Goal: Communication & Community: Ask a question

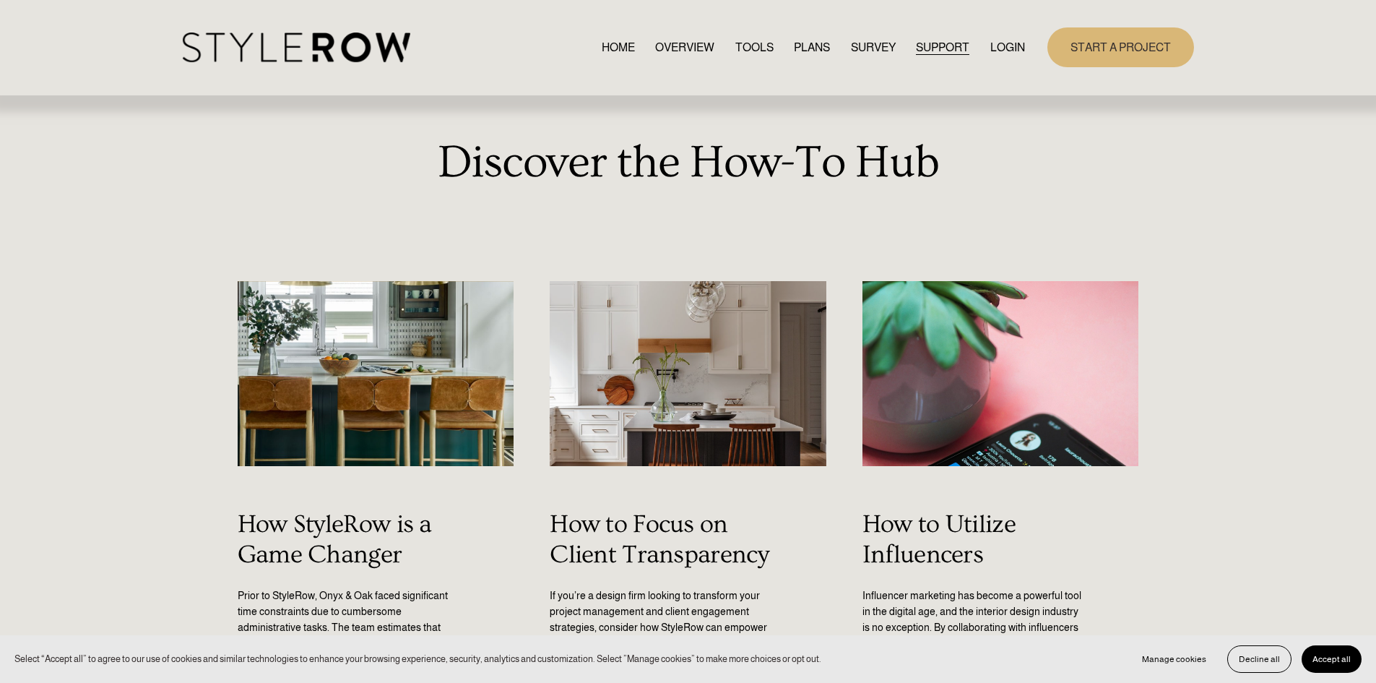
click at [394, 69] on div "Skip to Content HOME OVERVIEW TOOLS PLANS" at bounding box center [688, 47] width 1376 height 95
click at [975, 38] on nav "HOME OVERVIEW TOOLS PLANS SURVEY SUPPORT QUESTIONS FEATURED STYLEBOARD RESOURCE…" at bounding box center [813, 48] width 423 height 20
click at [995, 52] on link "LOGIN" at bounding box center [1007, 48] width 35 height 20
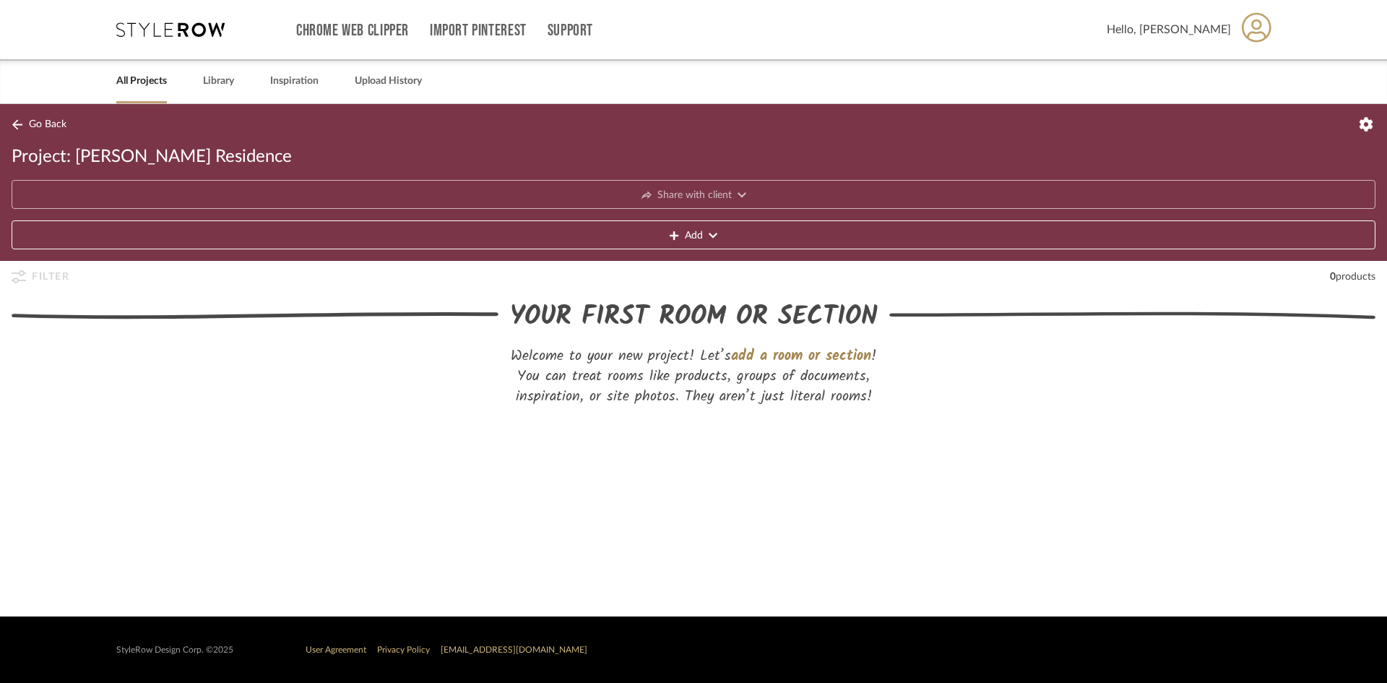
click at [664, 231] on button "Add" at bounding box center [694, 234] width 1364 height 29
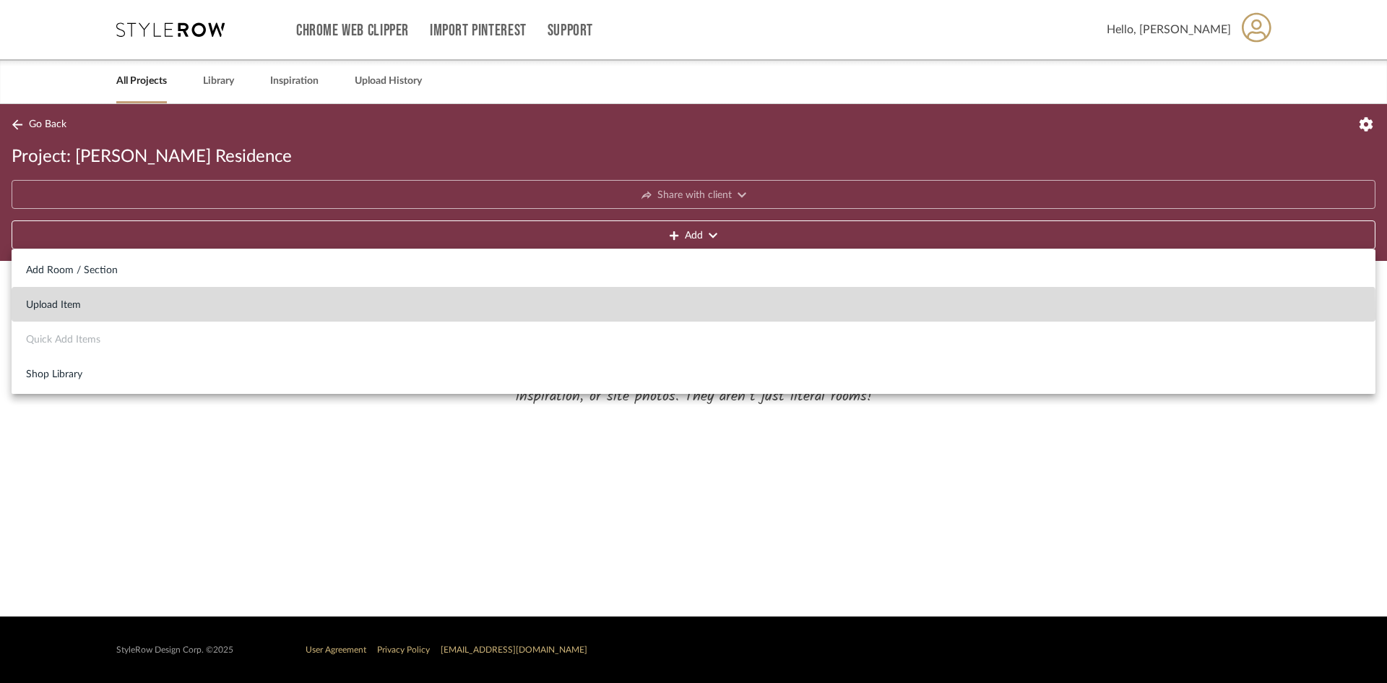
click at [97, 314] on button "Upload Item" at bounding box center [694, 304] width 1364 height 35
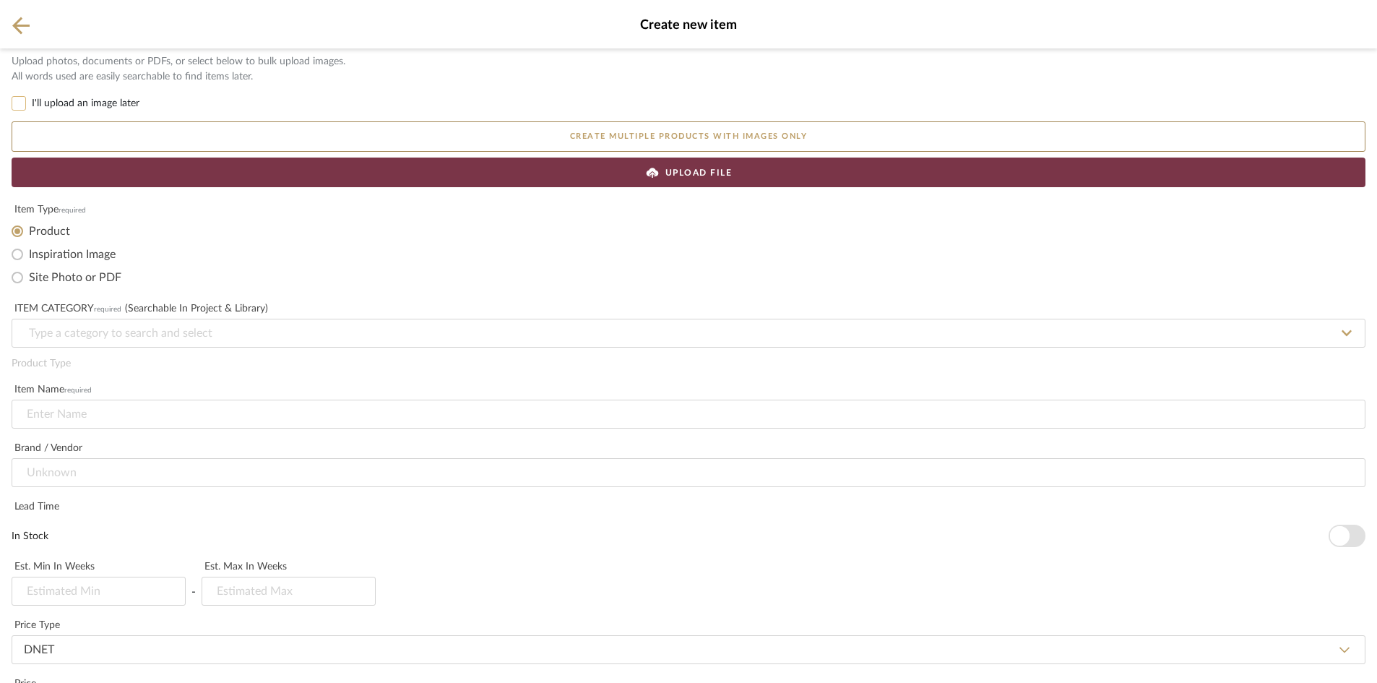
click at [20, 103] on input "I'll upload an image later" at bounding box center [19, 103] width 14 height 14
checkbox input "true"
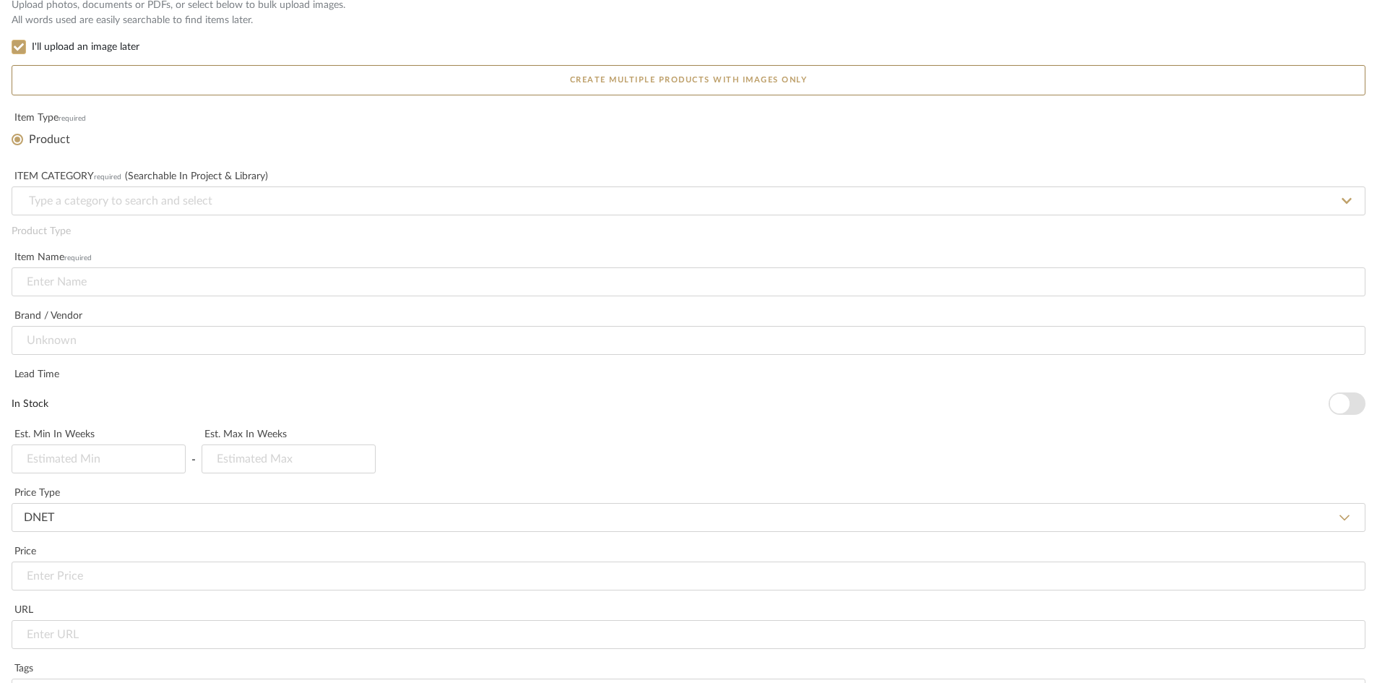
scroll to position [144, 0]
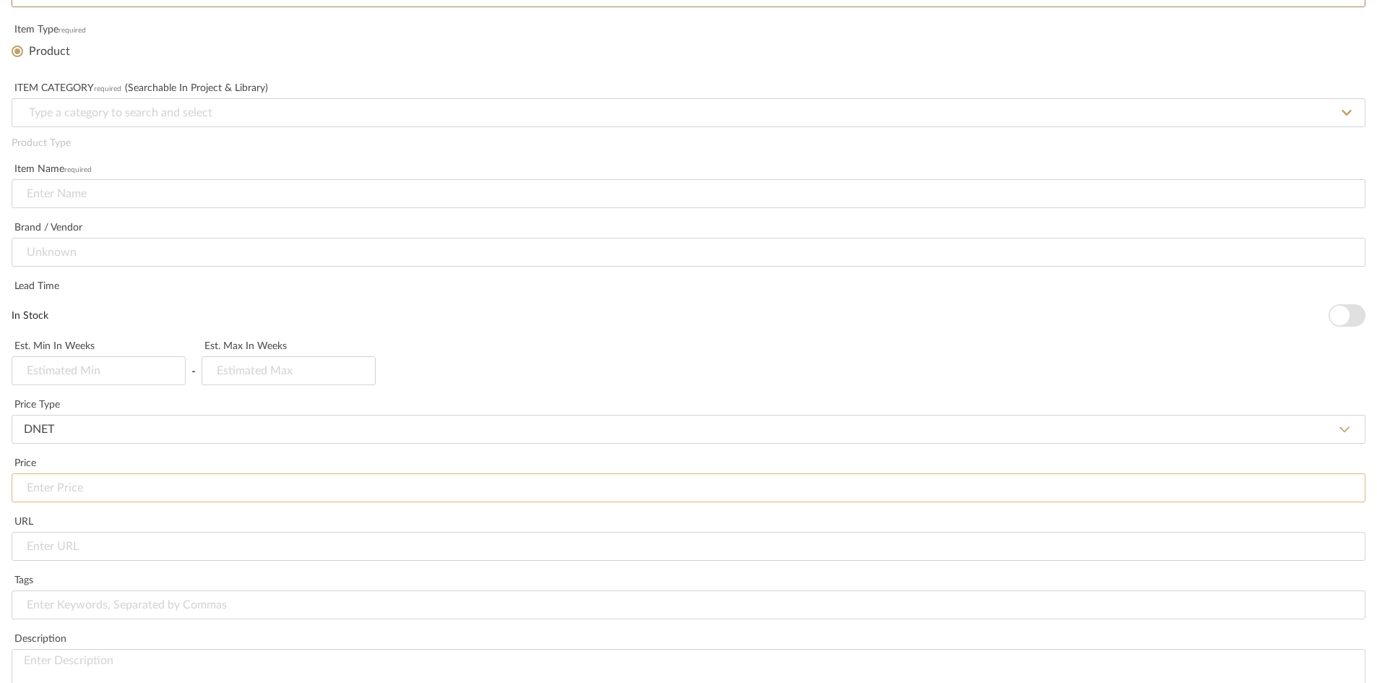
click at [204, 488] on input at bounding box center [689, 487] width 1354 height 29
click at [67, 178] on div "Item name required" at bounding box center [689, 187] width 1354 height 59
click at [77, 199] on input at bounding box center [689, 193] width 1354 height 29
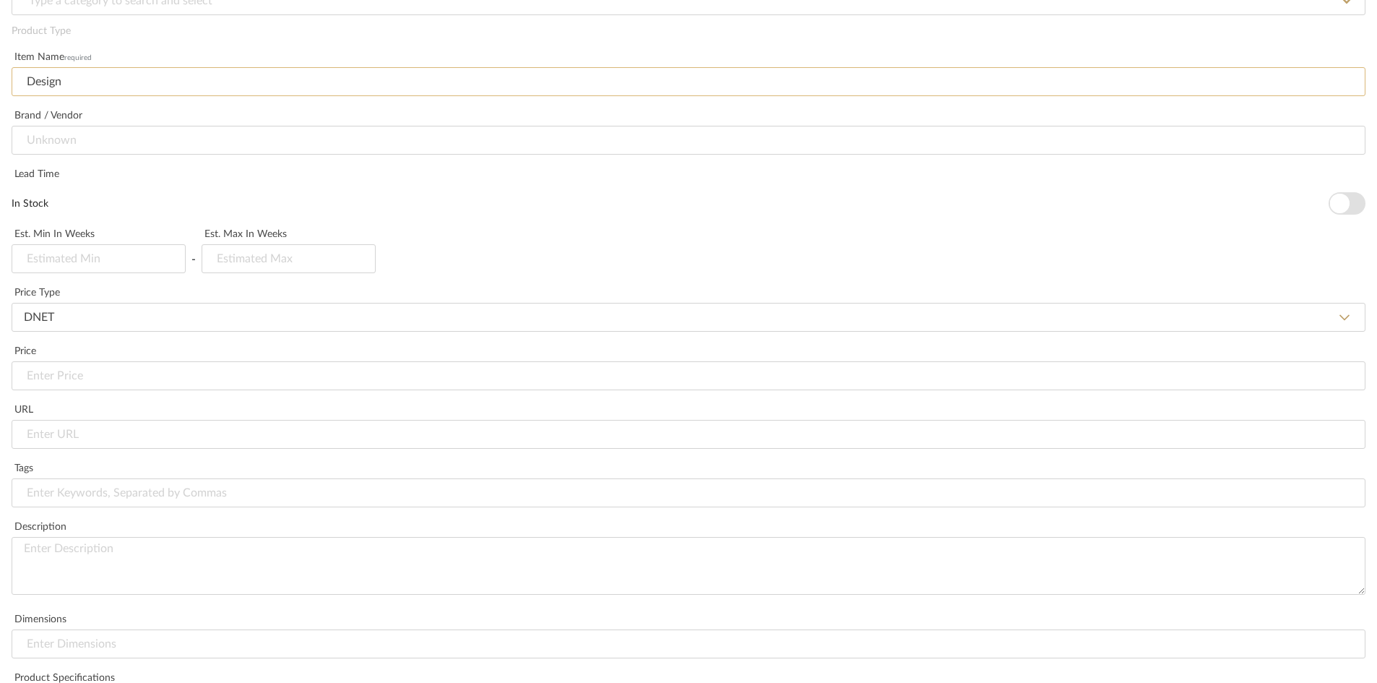
scroll to position [289, 0]
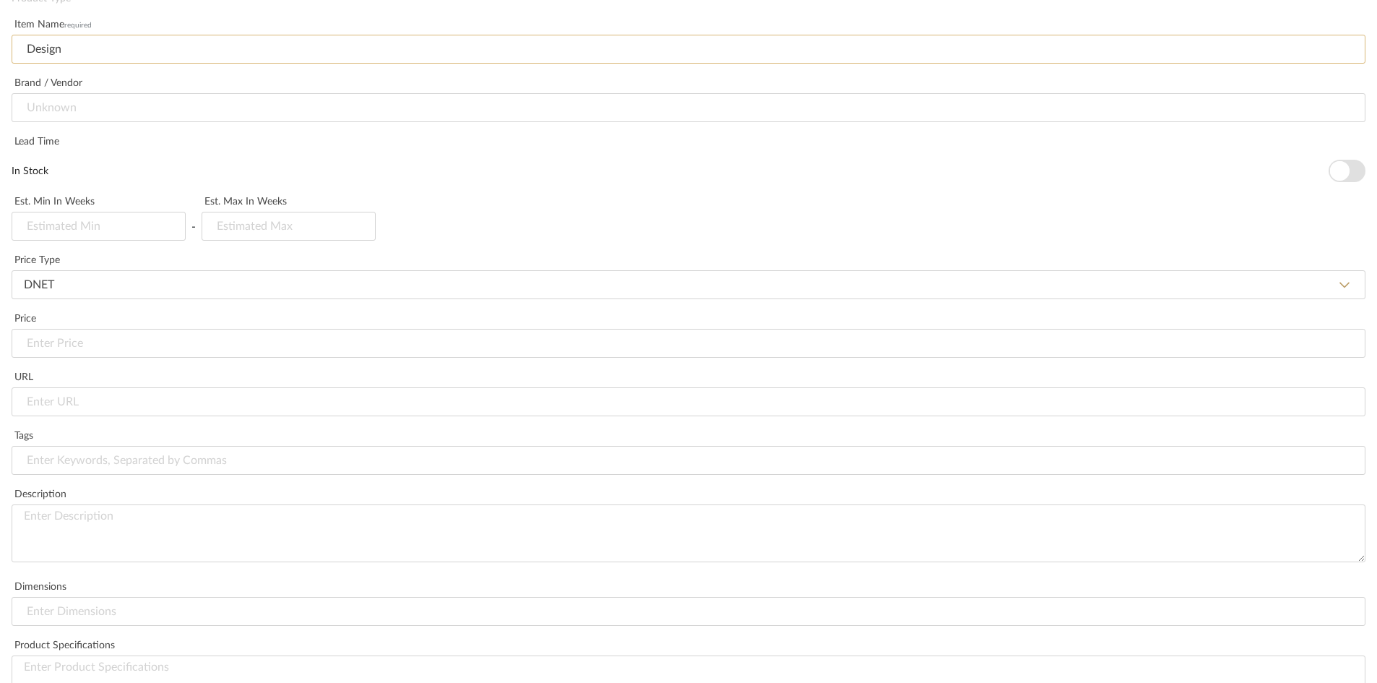
type input "Design"
click at [142, 356] on input at bounding box center [689, 343] width 1354 height 29
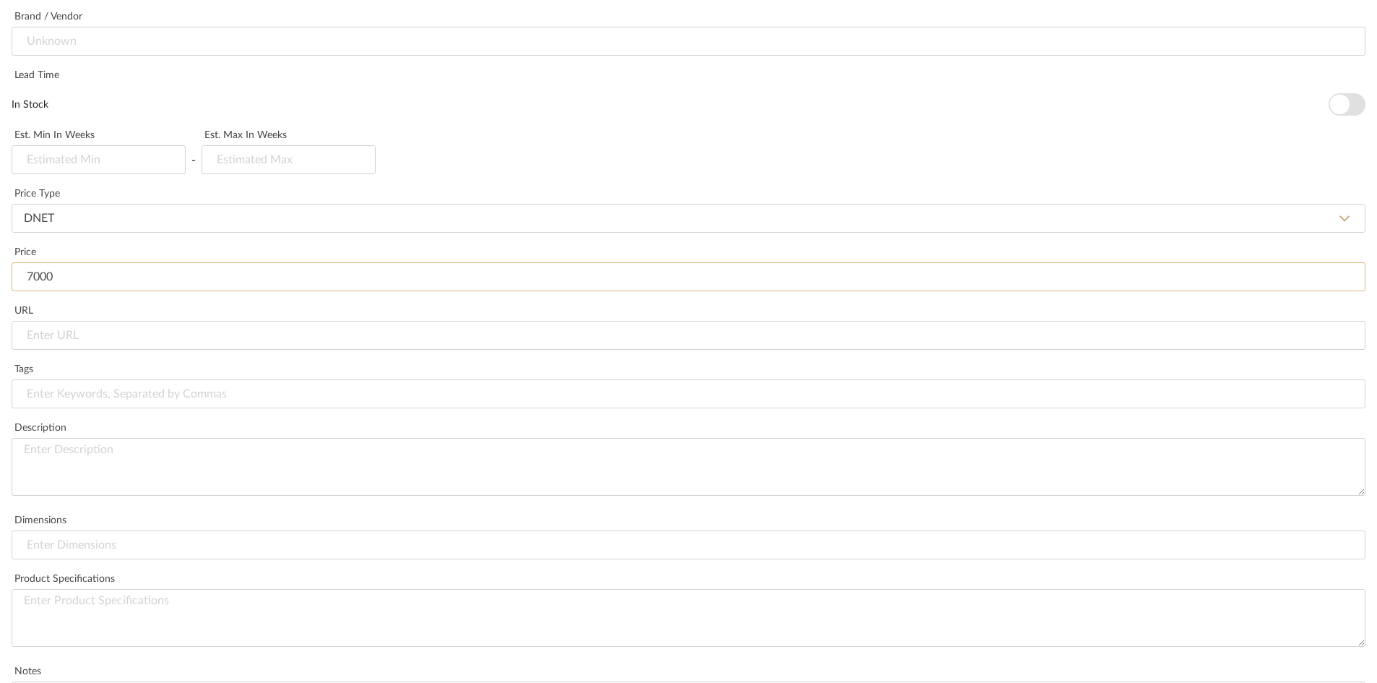
scroll to position [515, 0]
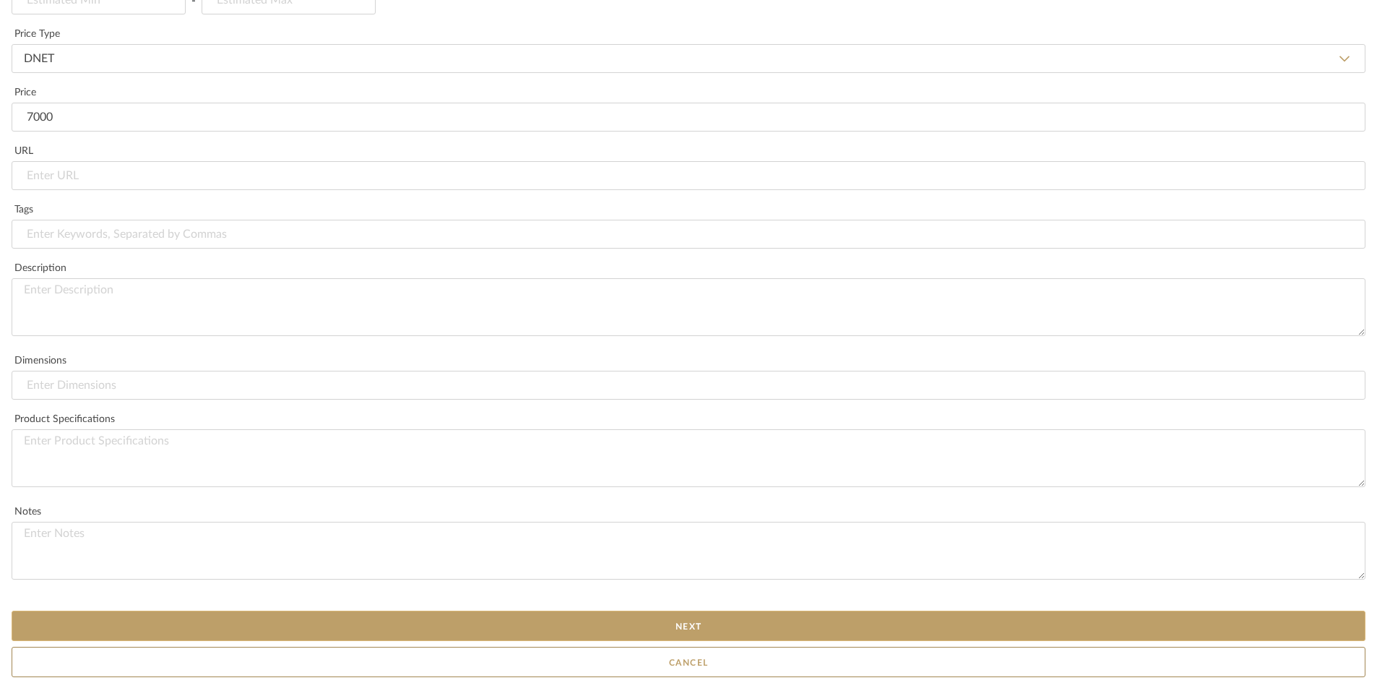
type input "$7,000.00"
click at [586, 610] on button "Next" at bounding box center [689, 625] width 1354 height 30
click at [580, 624] on button "Next" at bounding box center [689, 625] width 1354 height 30
click at [582, 621] on button "Next" at bounding box center [689, 625] width 1354 height 30
click at [655, 656] on button "Cancel" at bounding box center [689, 662] width 1354 height 30
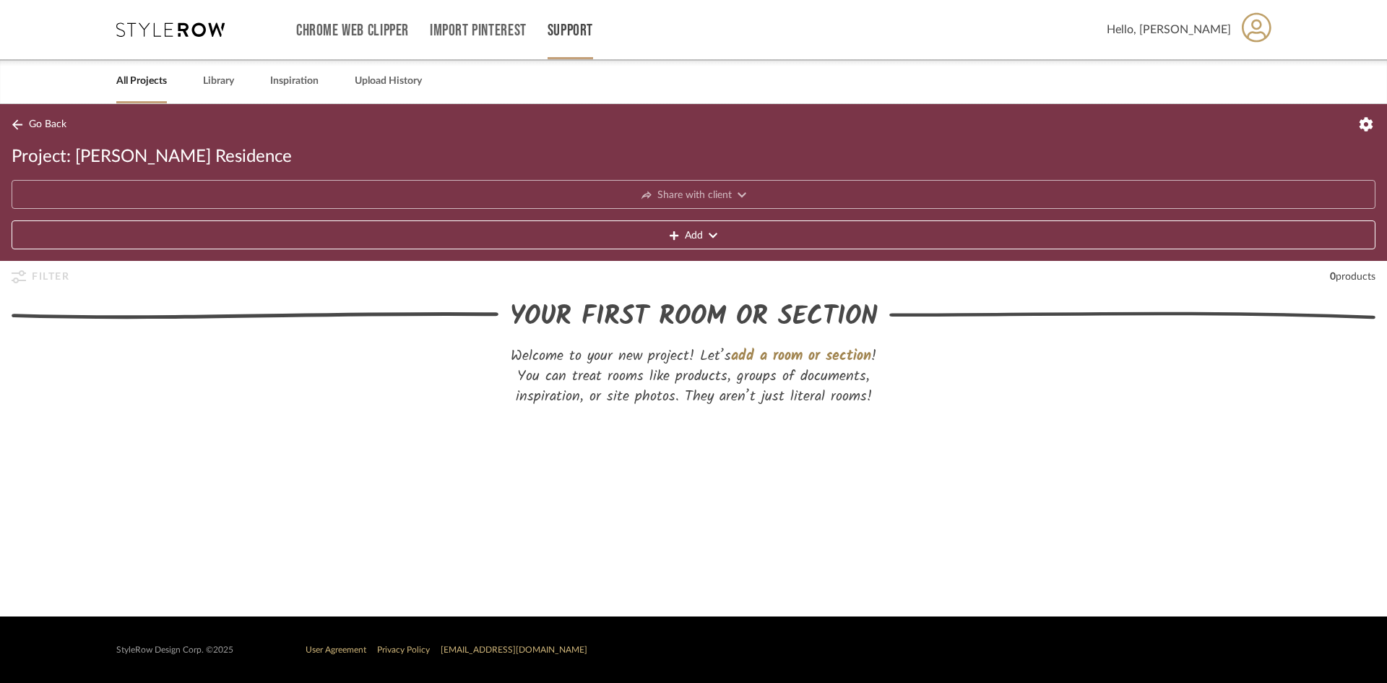
click at [577, 36] on link "Support" at bounding box center [571, 31] width 46 height 12
click at [580, 158] on span "Contact Us" at bounding box center [589, 163] width 83 height 12
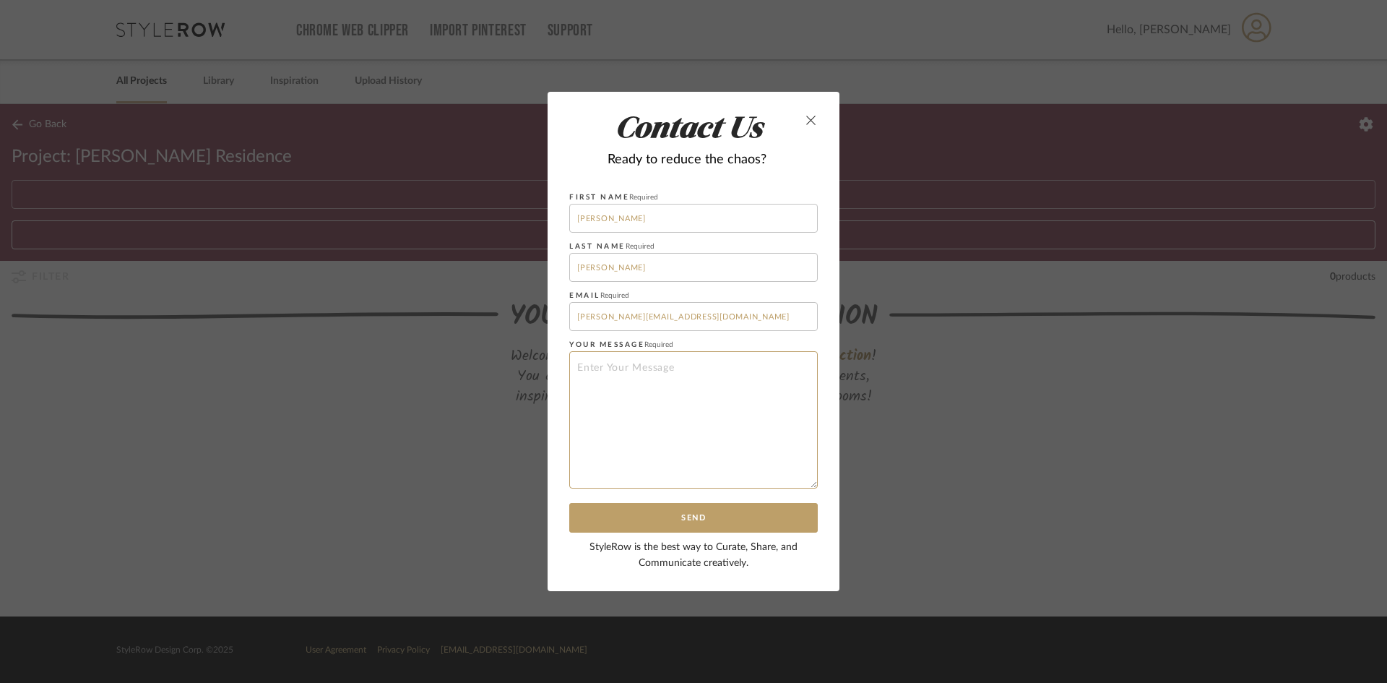
click at [675, 392] on textarea at bounding box center [693, 419] width 249 height 137
click at [725, 411] on textarea at bounding box center [693, 419] width 249 height 137
type textarea "Hi-"
click at [753, 308] on input "[PERSON_NAME][EMAIL_ADDRESS][DOMAIN_NAME]" at bounding box center [693, 316] width 249 height 29
drag, startPoint x: 739, startPoint y: 314, endPoint x: 545, endPoint y: 297, distance: 194.4
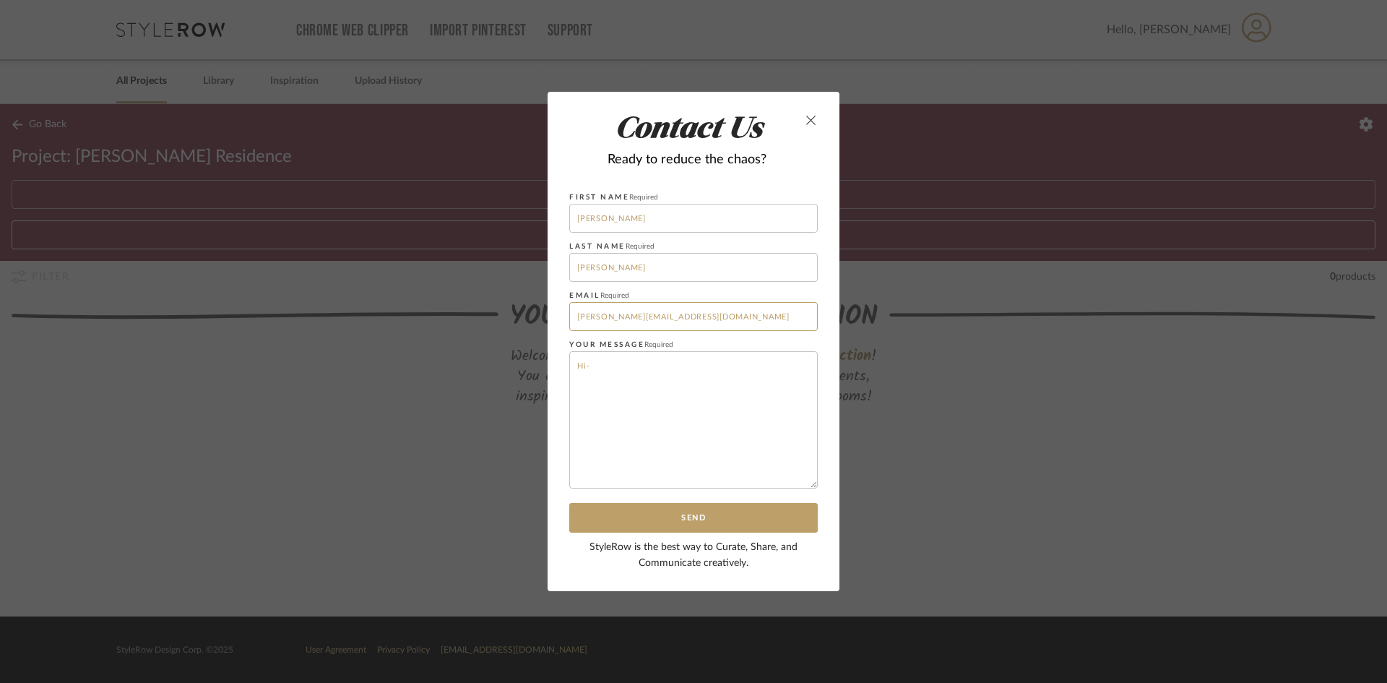
click at [548, 297] on form "First Name Required [PERSON_NAME] Last Name Required [PERSON_NAME] Email Requir…" at bounding box center [694, 391] width 292 height 400
type input "[PERSON_NAME][EMAIL_ADDRESS][DOMAIN_NAME]"
click at [653, 389] on textarea "Hi-" at bounding box center [693, 419] width 249 height 137
drag, startPoint x: 718, startPoint y: 398, endPoint x: 803, endPoint y: 377, distance: 87.8
click at [803, 377] on textarea "Hi- I am trying to create a recipt for an invoice for a service. I know there i…" at bounding box center [693, 419] width 249 height 137
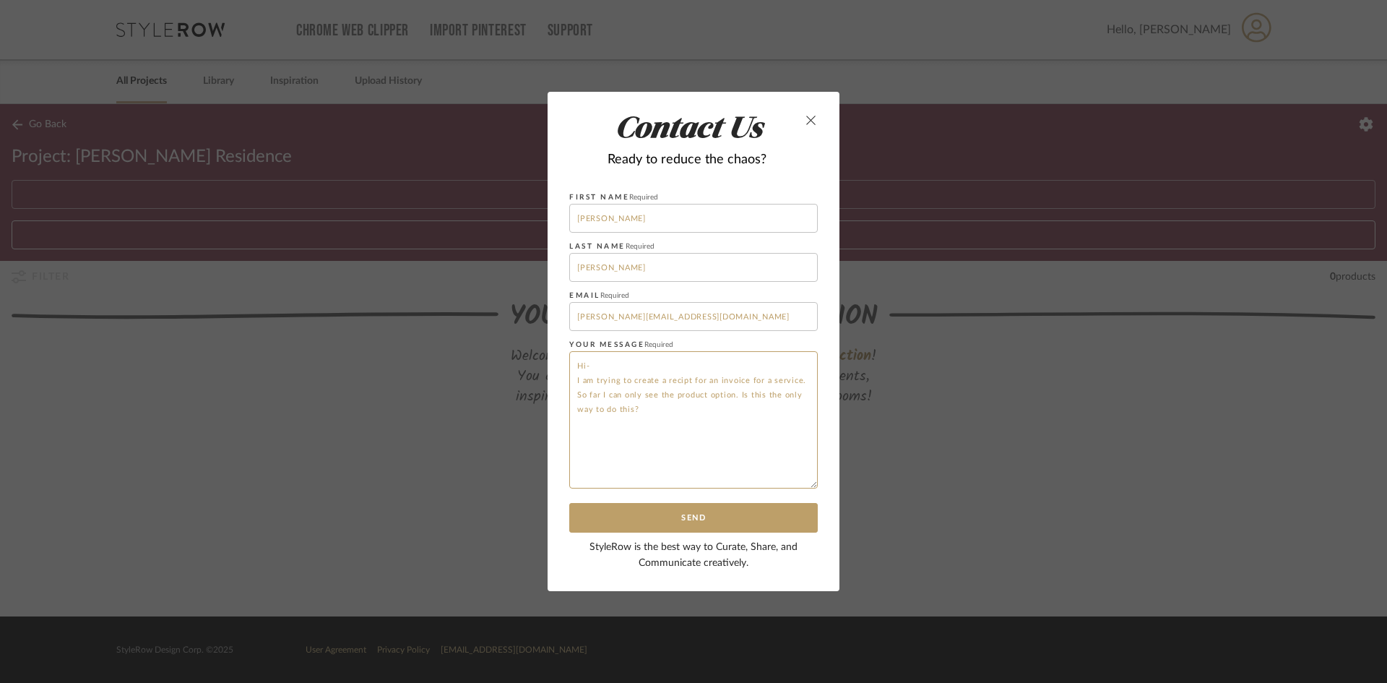
drag, startPoint x: 645, startPoint y: 421, endPoint x: 538, endPoint y: 346, distance: 130.7
click at [538, 346] on div "Contact Us Ready to reduce the chaos? First Name Required [PERSON_NAME] Last Na…" at bounding box center [693, 341] width 1387 height 683
type textarea "Hi- I am trying to create a recipt for an invoice for a service. So far I can o…"
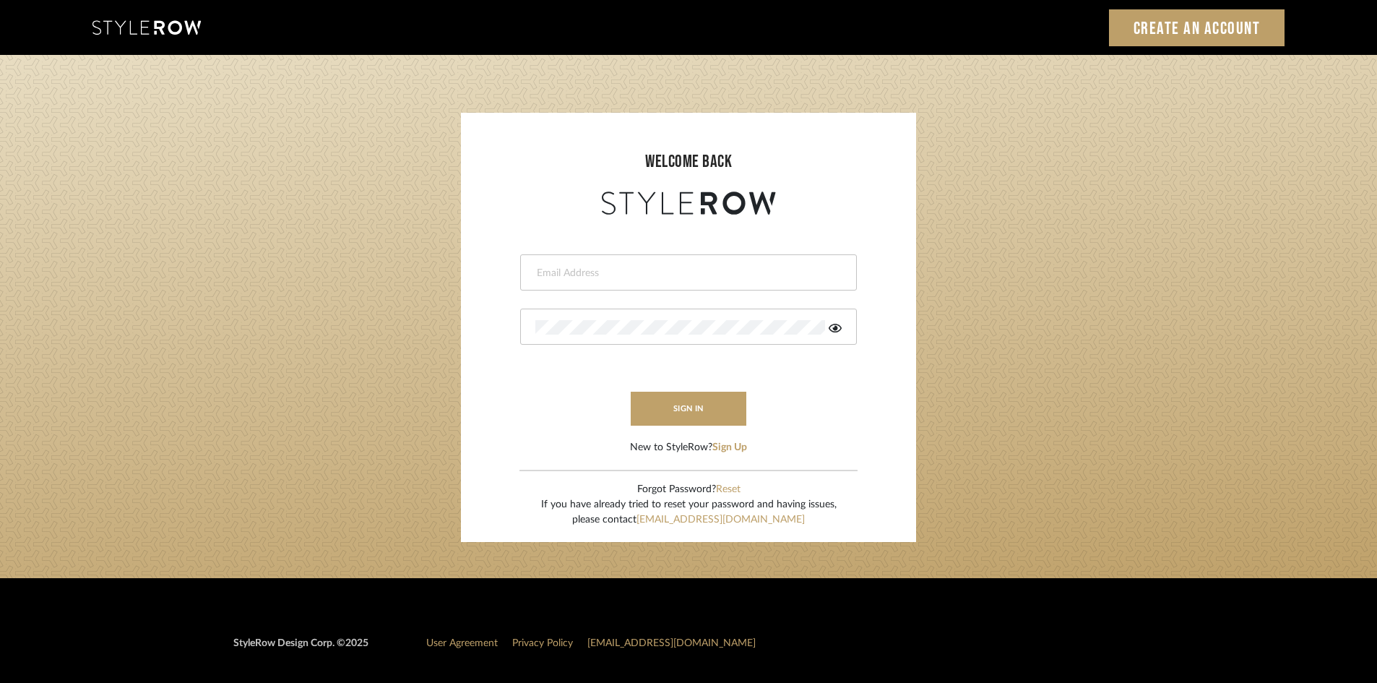
click at [686, 268] on input "email" at bounding box center [686, 273] width 303 height 14
type input "[PERSON_NAME][EMAIL_ADDRESS][DOMAIN_NAME]"
click at [842, 331] on div at bounding box center [688, 326] width 337 height 36
click at [839, 330] on icon at bounding box center [835, 328] width 13 height 9
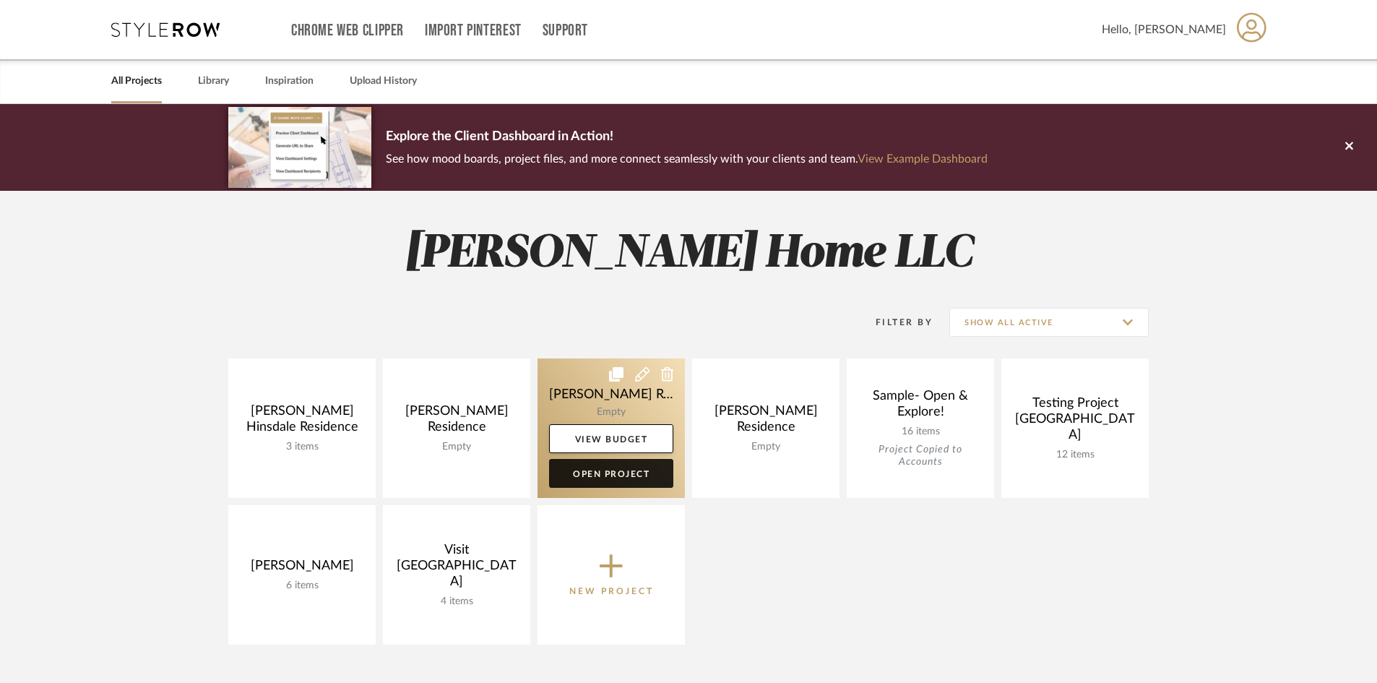
click at [587, 473] on link "Open Project" at bounding box center [611, 473] width 124 height 29
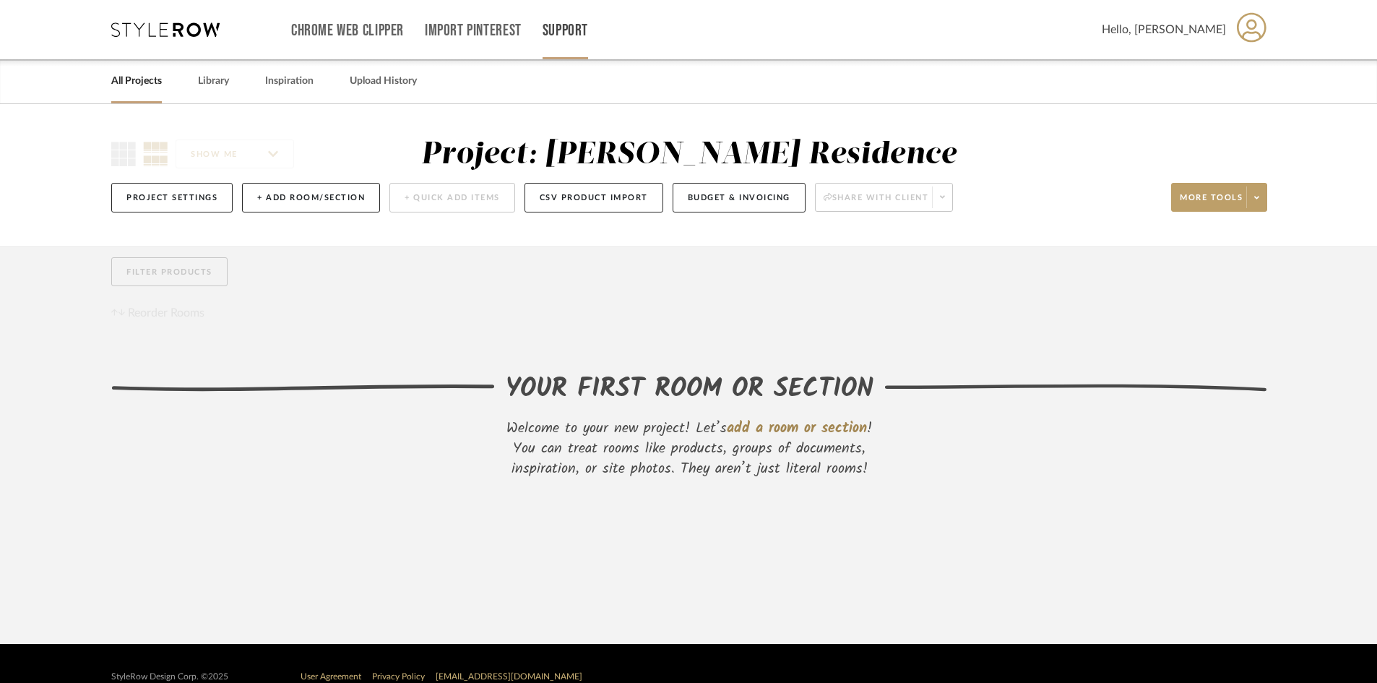
click at [573, 37] on link "Support" at bounding box center [566, 31] width 46 height 12
click at [580, 166] on span "Contact Us" at bounding box center [596, 163] width 83 height 12
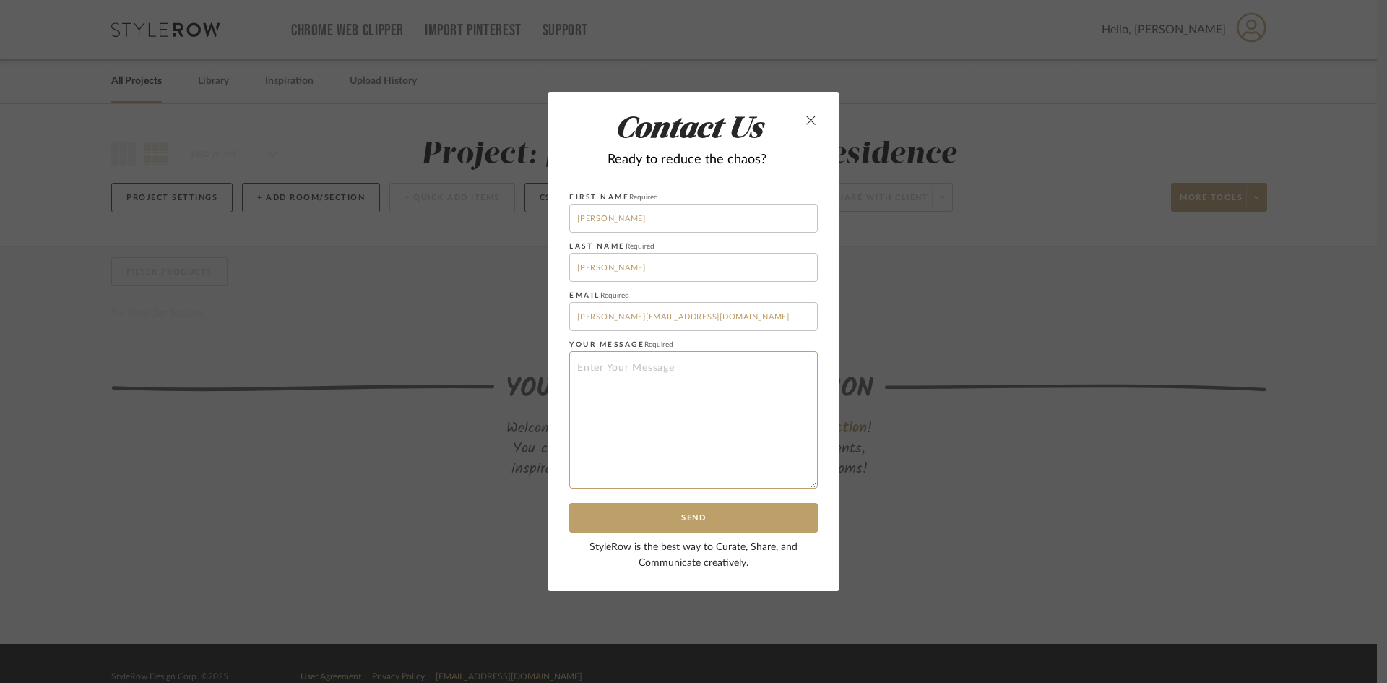
click at [643, 462] on textarea at bounding box center [693, 419] width 249 height 137
paste textarea "Hi [Recipient Name], I'm trying to create a receipt for a service invoice, but …"
click at [653, 368] on textarea "Hi [Recipient Name], I'm trying to create a receipt for a service invoice, but …" at bounding box center [693, 419] width 249 height 137
type textarea "Hi, I'm trying to create a receipt for a service invoice, but I'm only seeing a…"
drag, startPoint x: 708, startPoint y: 321, endPoint x: 268, endPoint y: 302, distance: 440.4
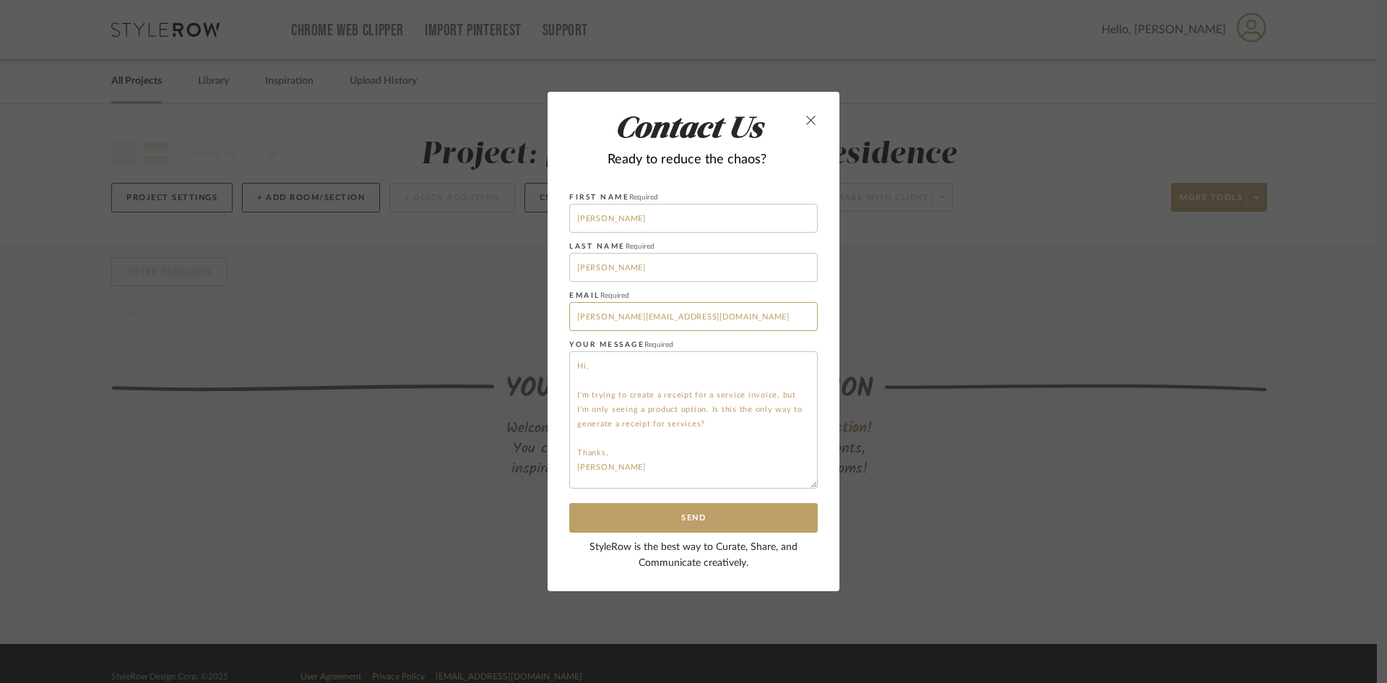
click at [319, 306] on div "Contact Us Ready to reduce the chaos? First Name Required Ann Last Name Require…" at bounding box center [693, 341] width 1387 height 683
type input "[PERSON_NAME][EMAIL_ADDRESS][DOMAIN_NAME]"
click at [760, 515] on button "Send" at bounding box center [693, 518] width 249 height 30
